Goal: Task Accomplishment & Management: Use online tool/utility

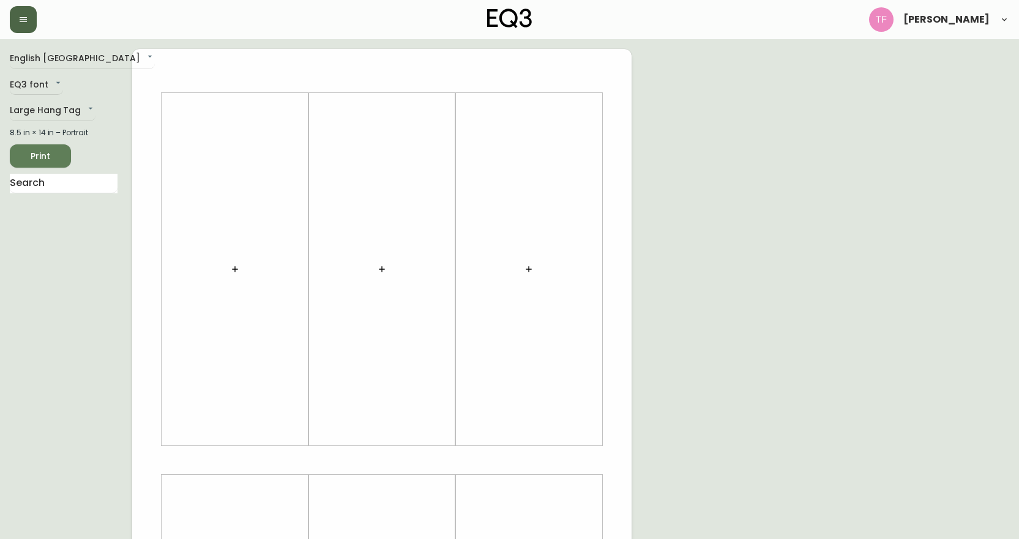
click at [24, 18] on icon "button" at bounding box center [23, 19] width 7 height 5
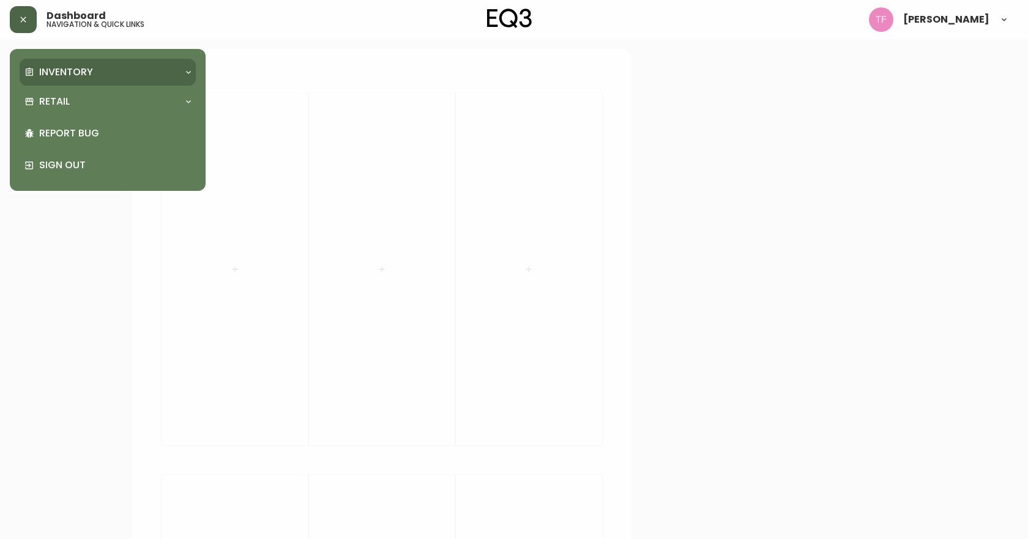
click at [69, 75] on p "Inventory" at bounding box center [66, 71] width 54 height 13
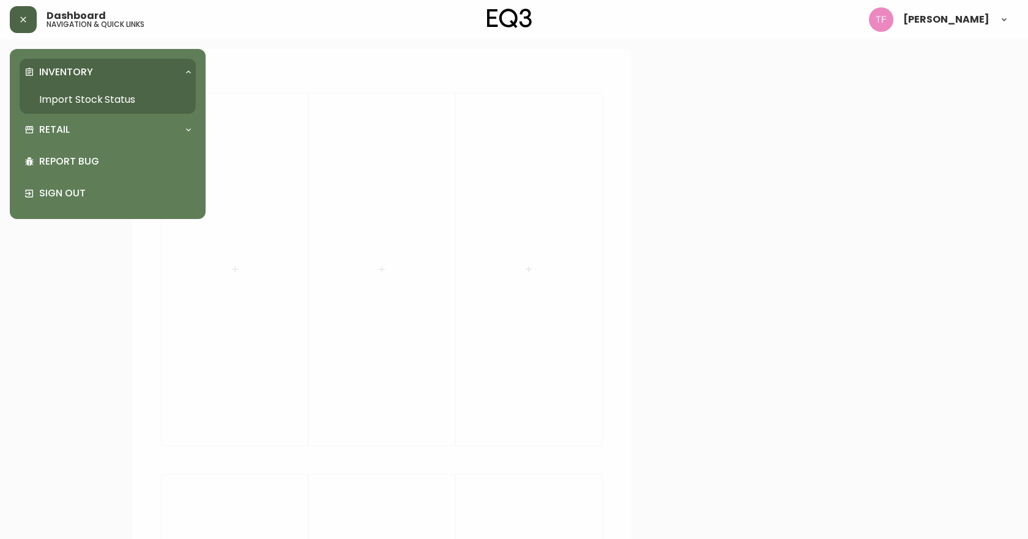
click at [76, 101] on link "Import Stock Status" at bounding box center [108, 100] width 176 height 28
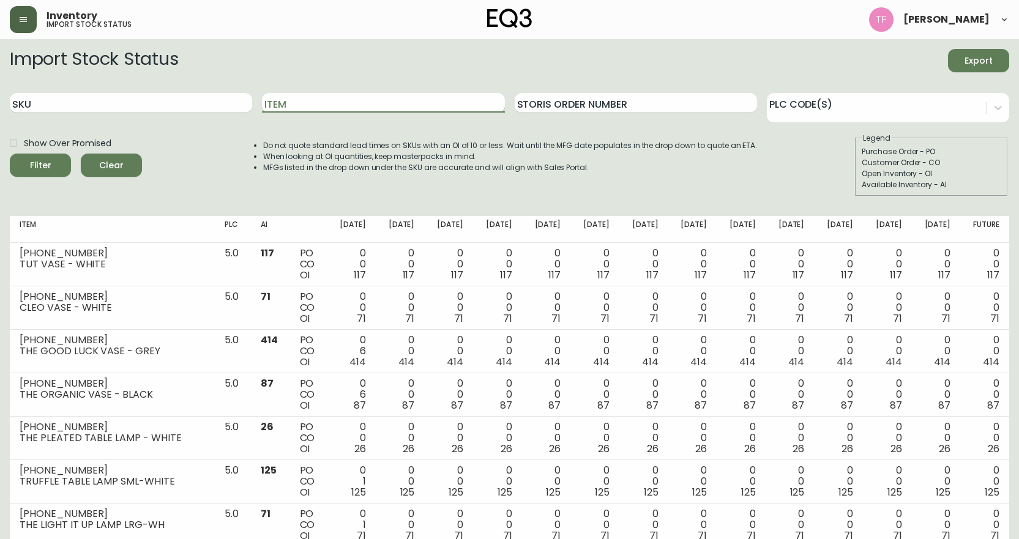
click at [330, 107] on input "Item" at bounding box center [383, 103] width 242 height 20
click at [10, 154] on button "Filter" at bounding box center [40, 165] width 61 height 23
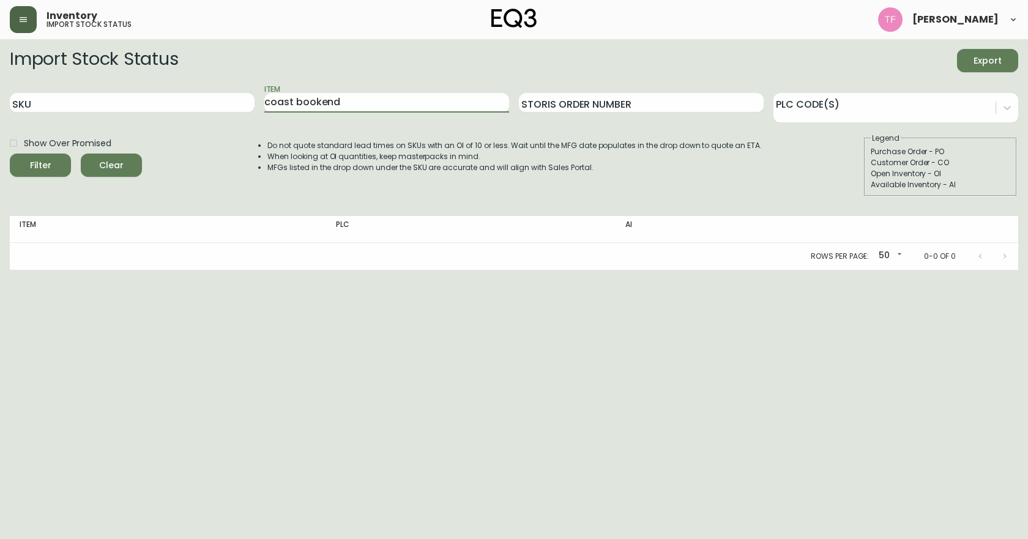
drag, startPoint x: 377, startPoint y: 101, endPoint x: 215, endPoint y: 114, distance: 162.6
click at [215, 114] on div "SKU Item coast bookend Storis Order Number PLC Code(s)" at bounding box center [514, 103] width 1008 height 40
click at [360, 101] on input "coast bookend" at bounding box center [386, 103] width 245 height 20
click at [10, 154] on button "Filter" at bounding box center [40, 165] width 61 height 23
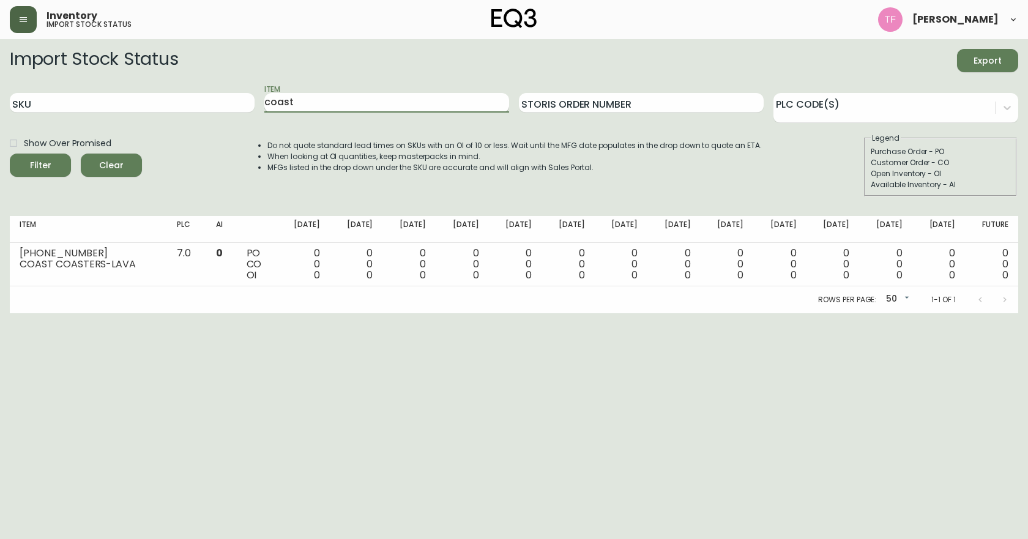
click at [311, 91] on div "Item coast" at bounding box center [386, 103] width 245 height 40
drag, startPoint x: 310, startPoint y: 95, endPoint x: 140, endPoint y: 109, distance: 170.0
click at [141, 109] on div "SKU Item coast Storis Order Number PLC Code(s)" at bounding box center [514, 103] width 1008 height 40
click at [10, 154] on button "Filter" at bounding box center [40, 165] width 61 height 23
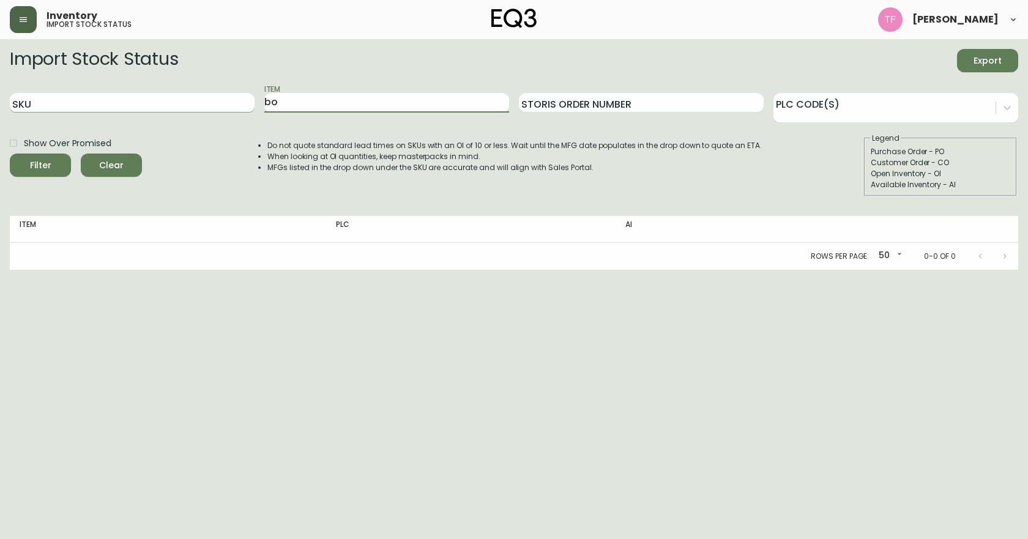
type input "b"
